Goal: Information Seeking & Learning: Learn about a topic

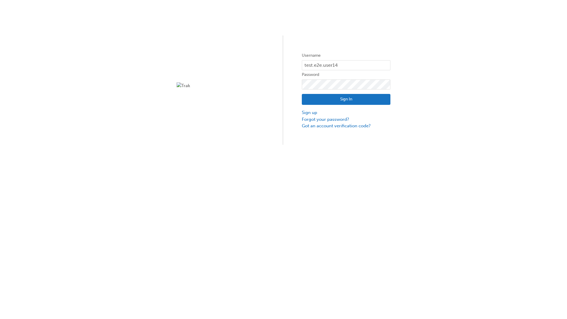
type input "test.e2e.user14"
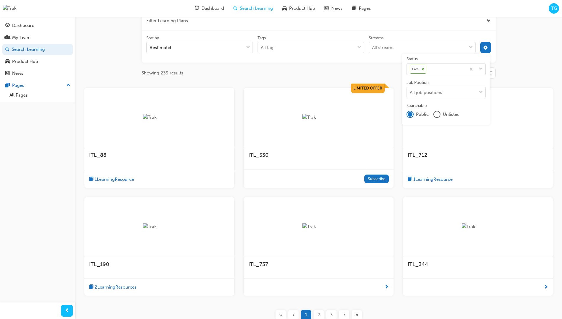
scroll to position [106, 0]
